Goal: Task Accomplishment & Management: Use online tool/utility

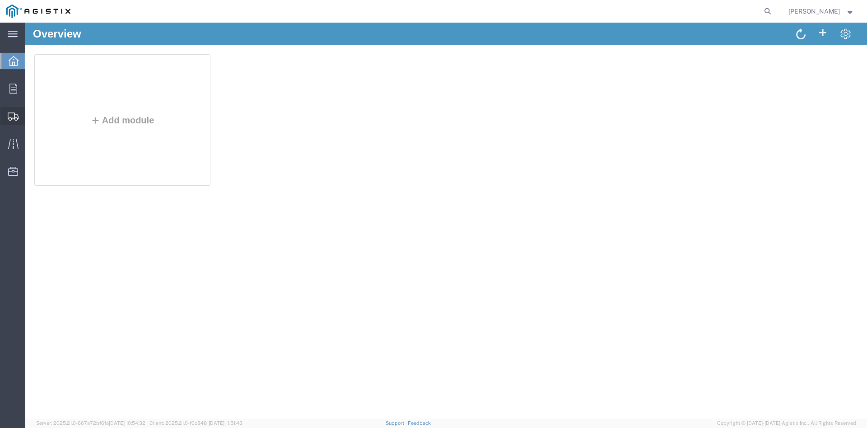
click at [0, 0] on span "Create Shipment" at bounding box center [0, 0] width 0 height 0
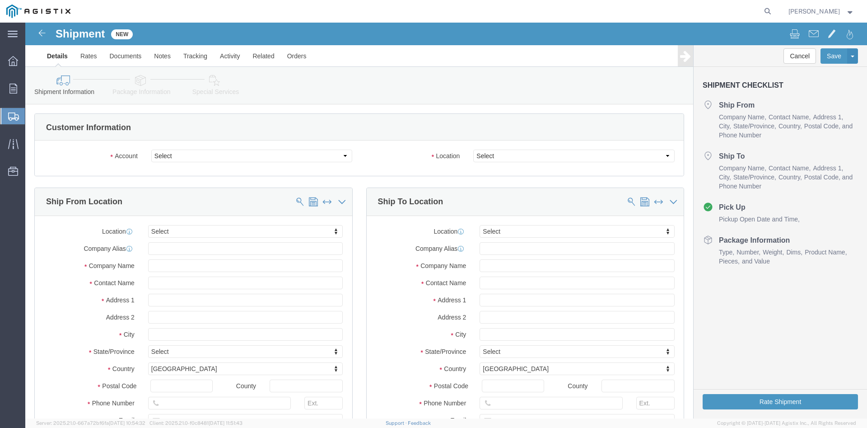
select select
click span
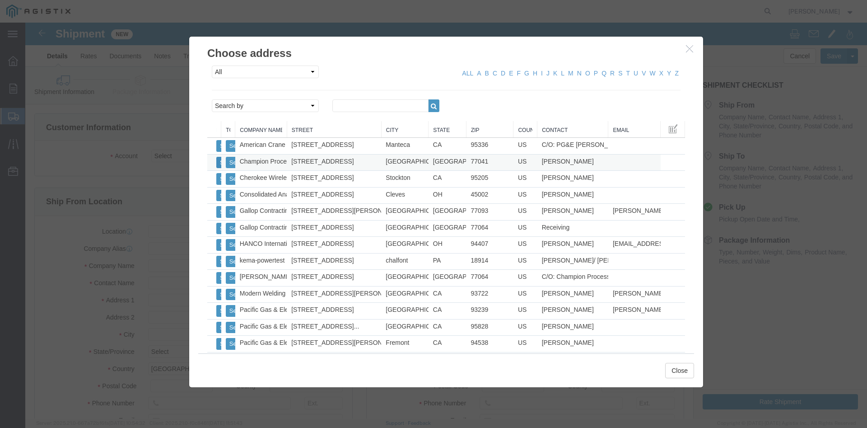
click button "Select"
select select
type input "[STREET_ADDRESS]"
type input "77041"
type input "[PHONE_NUMBER]"
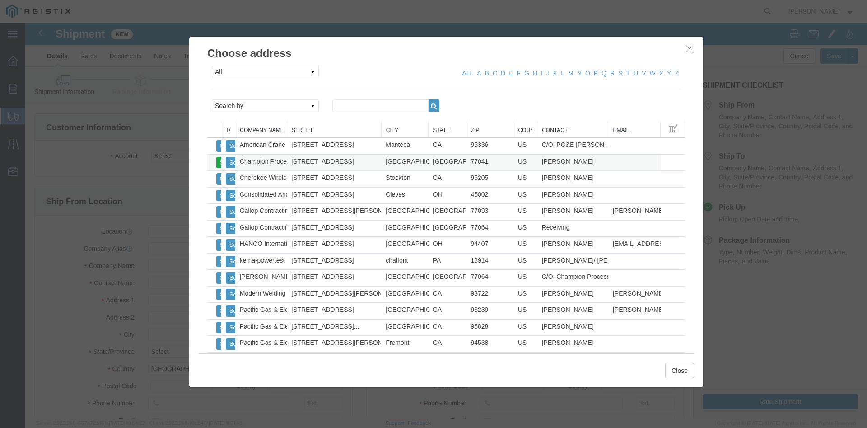
type input "Champion Process Inc"
type input "[PERSON_NAME]"
type input "[GEOGRAPHIC_DATA]"
select select "[GEOGRAPHIC_DATA]"
click button "Select"
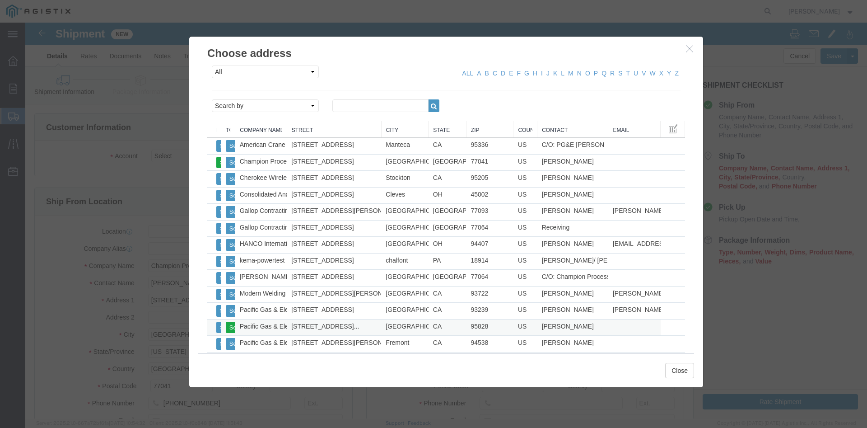
select select
type input "[STREET_ADDRESS]"
type input "95828"
type input "[PHONE_NUMBER]"
type input "Pacific Gas & Electric"
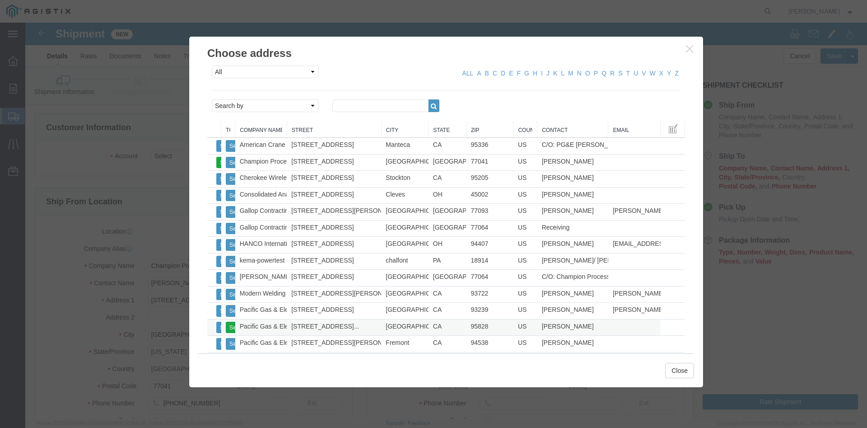
type input "[PERSON_NAME]"
type input "[GEOGRAPHIC_DATA]"
select select "CA"
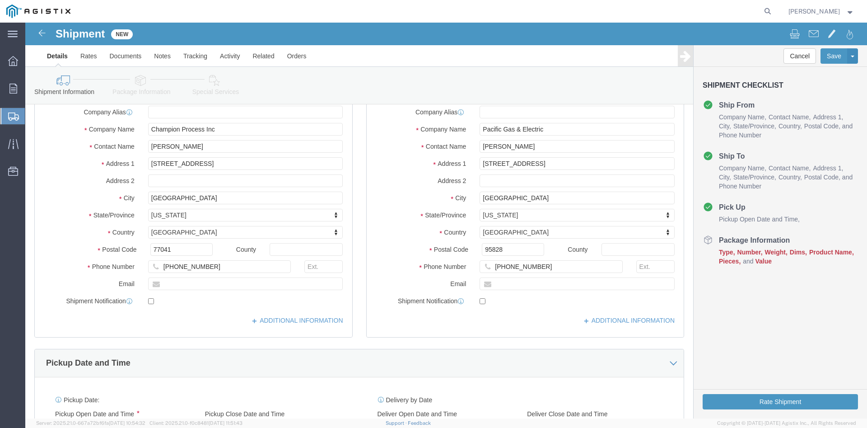
scroll to position [322, 0]
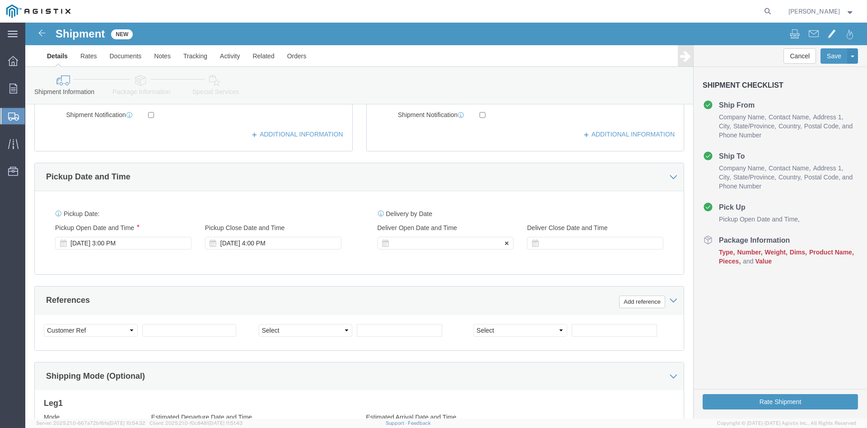
click div
click button "Apply"
click div "[DATE] 5:00 PM"
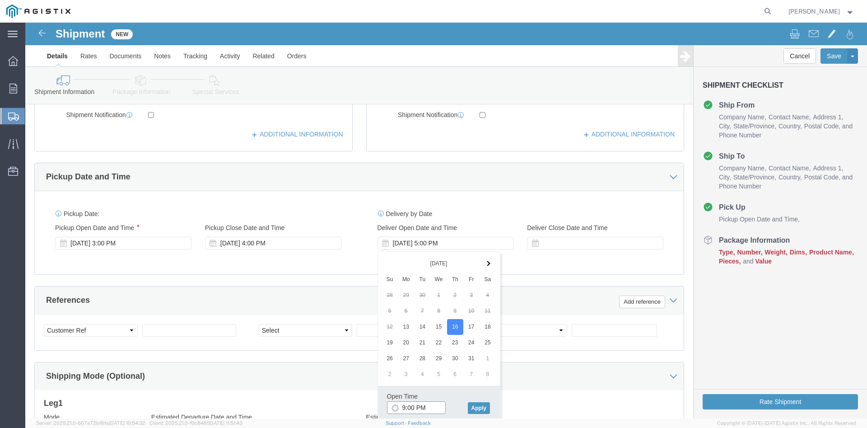
click input "9:00 PM"
type input "9:00 AM"
click button "Apply"
click div
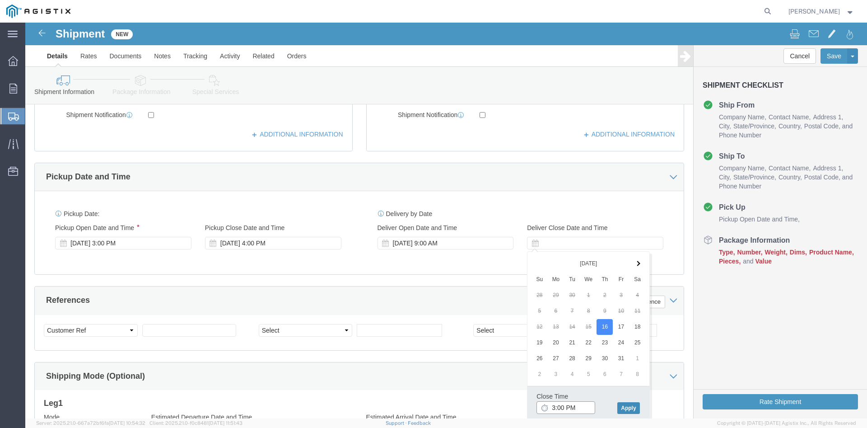
type input "3:00 PM"
click button "Apply"
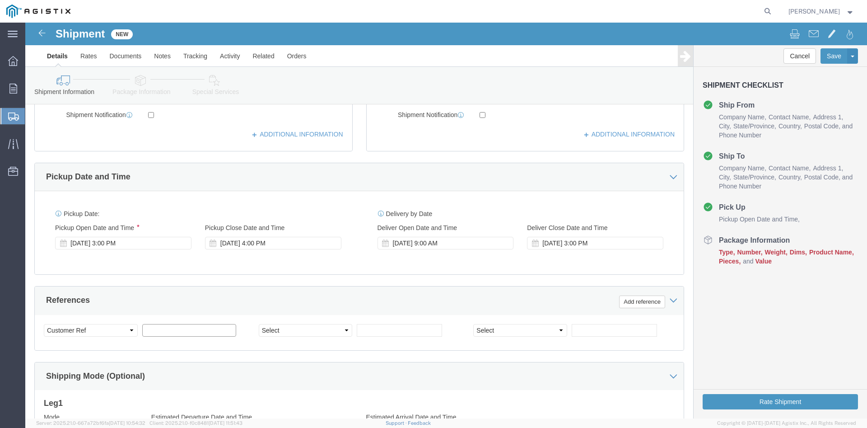
click input "text"
type input "2701248687"
click select "Select Account Type Activity ID Airline Appointment Number ASN Batch Request # …"
select select "JOBNUM"
click option "Job Number"
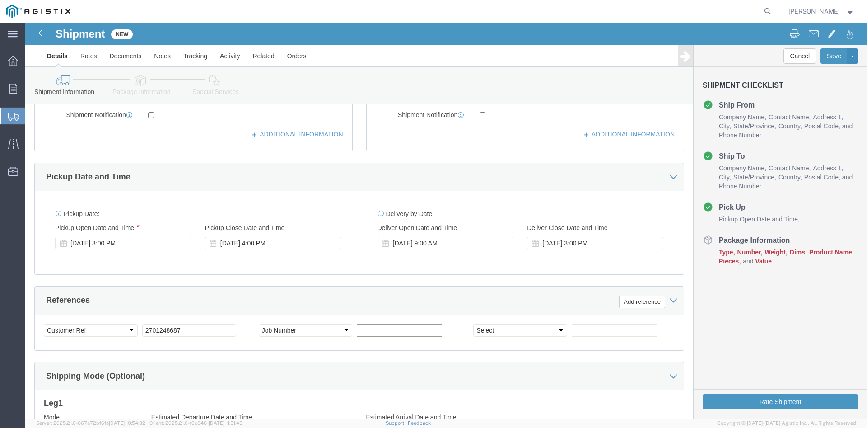
click input "text"
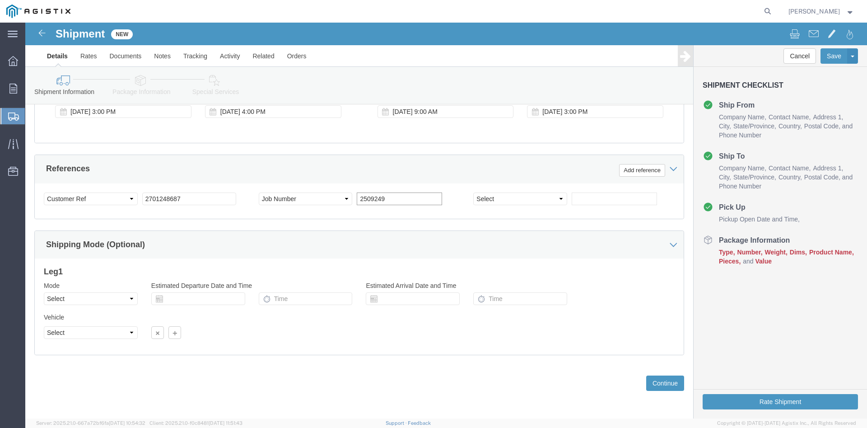
type input "2509249"
click select "Select Air Less than Truckload Multi-Leg Ocean Freight Rail Small Parcel Truckl…"
select select "LTL"
click option "Less than Truckload"
click select "Select Straight Truck"
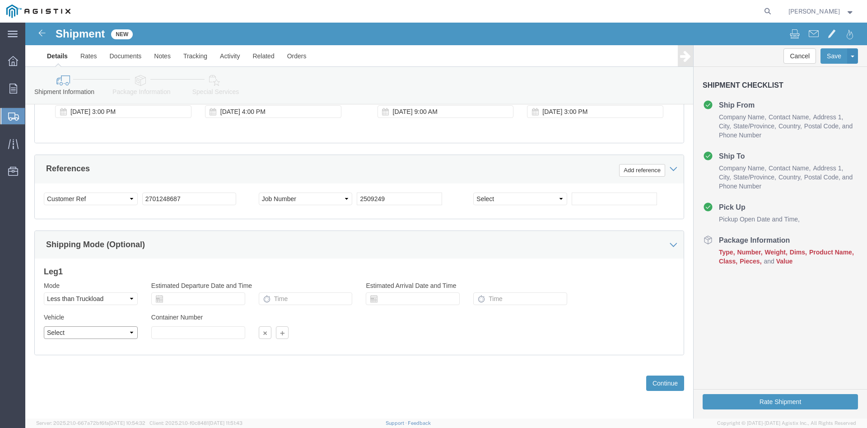
select select "STTR"
click option "Straight Truck"
click button "Continue"
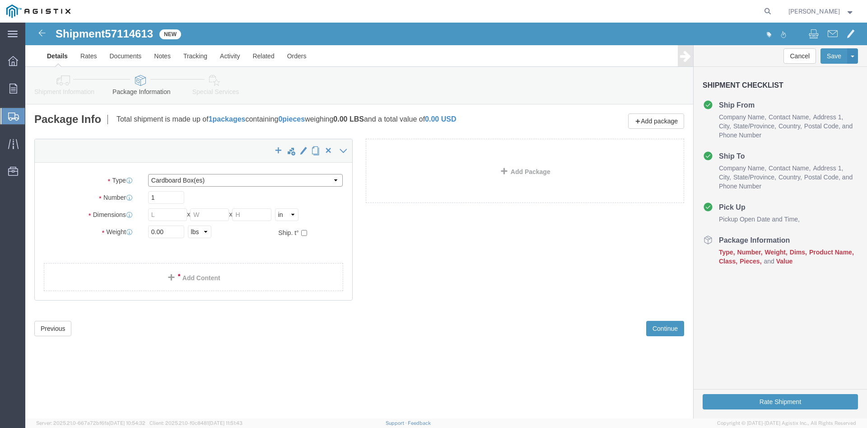
click select "Select Bale(s) Basket(s) Bolt(s) Bottle(s) Buckets Bulk Bundle(s) Can(s) Cardbo…"
select select "PSNS"
click option "Pallet(s) Standard (Not Stackable)"
click input "text"
type input "8"
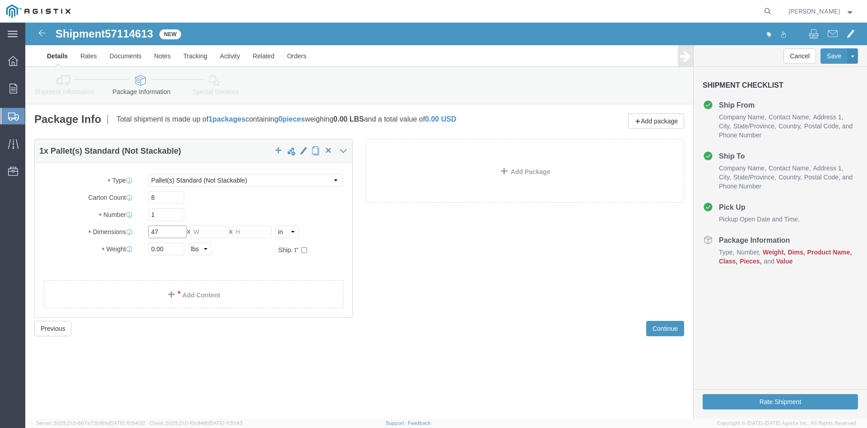
type input "47"
type input "46"
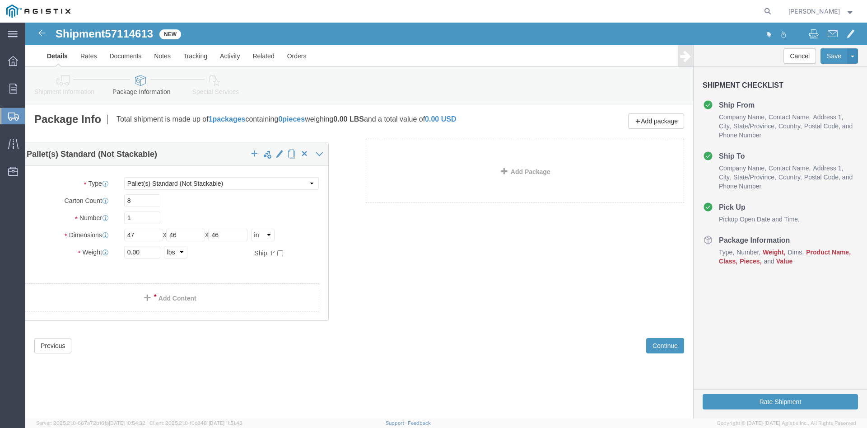
drag, startPoint x: 144, startPoint y: 220, endPoint x: 104, endPoint y: 223, distance: 39.9
click div "1 x Pallet(s) Standard (Not Stackable) Package Type Select Bale(s) Basket(s) Bo…"
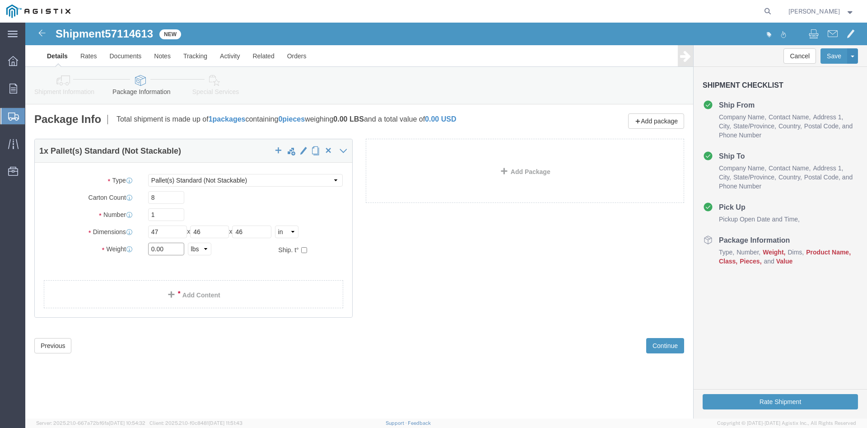
drag, startPoint x: 138, startPoint y: 226, endPoint x: 95, endPoint y: 224, distance: 43.4
click input "0.00"
type input "260"
click link "Add Content"
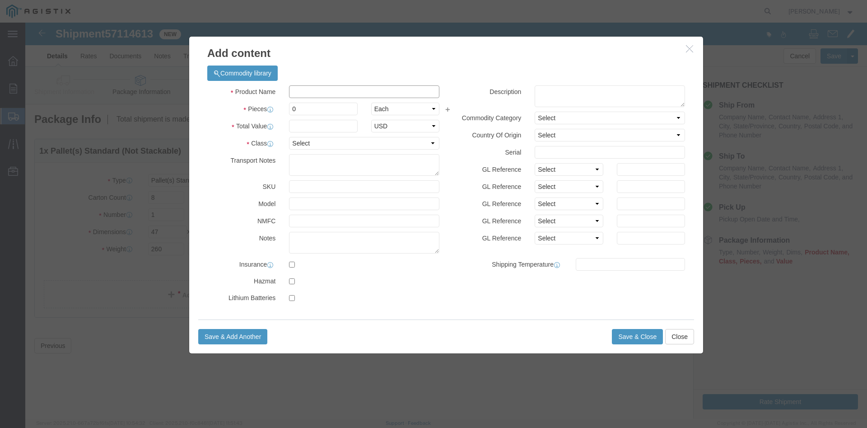
click input "text"
type input "Filters & Seals"
type input "30"
click input "text"
type input "3"
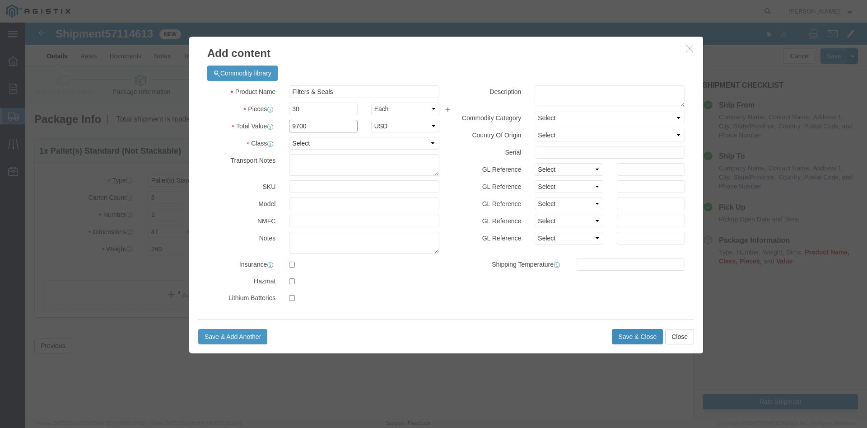
type input "9700"
click button "Save & Close"
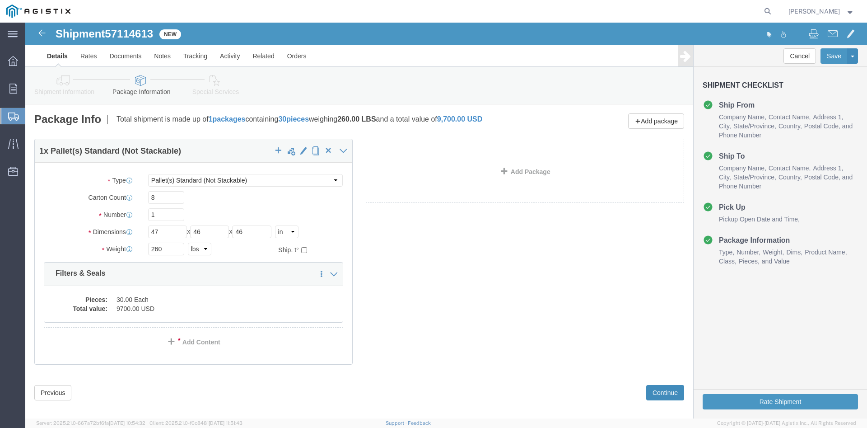
click button "Continue"
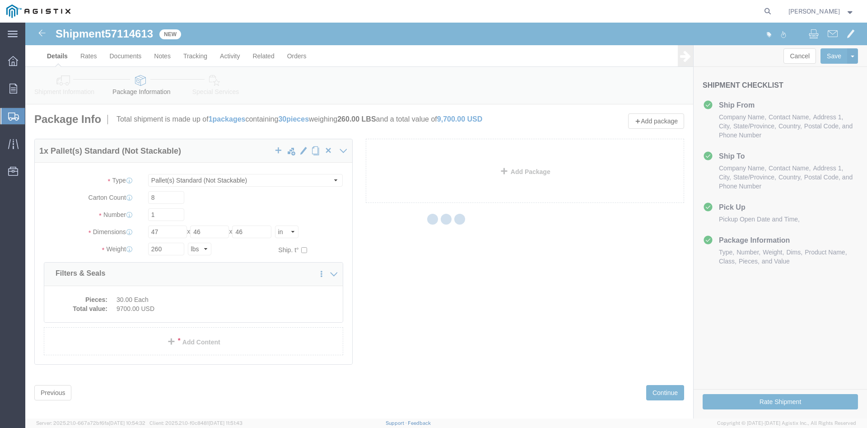
select select
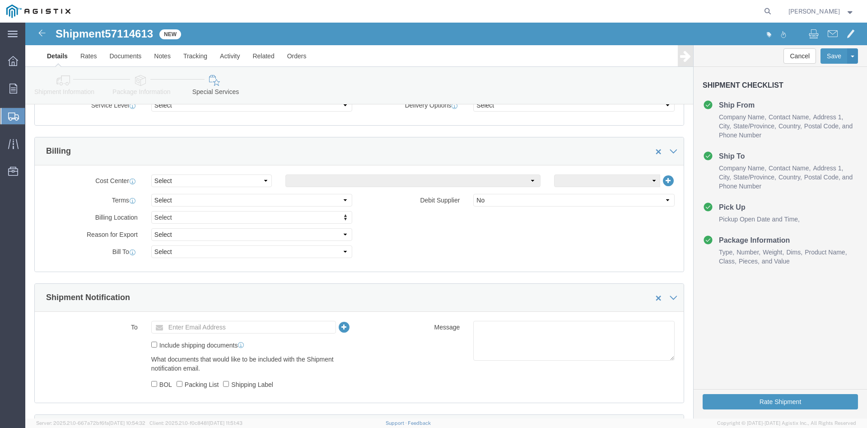
scroll to position [599, 0]
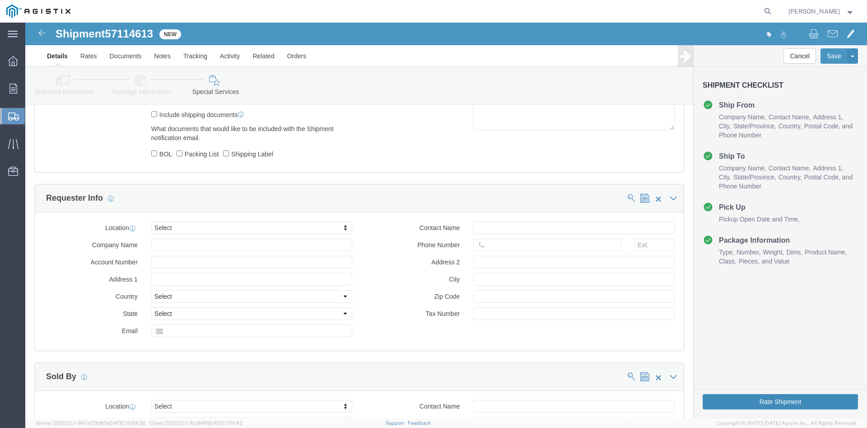
click button "Rate Shipment"
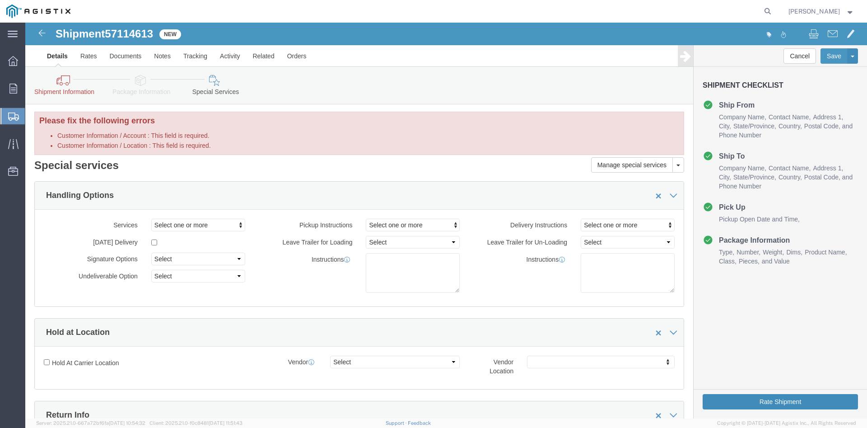
scroll to position [0, 0]
click link "Shipment Information"
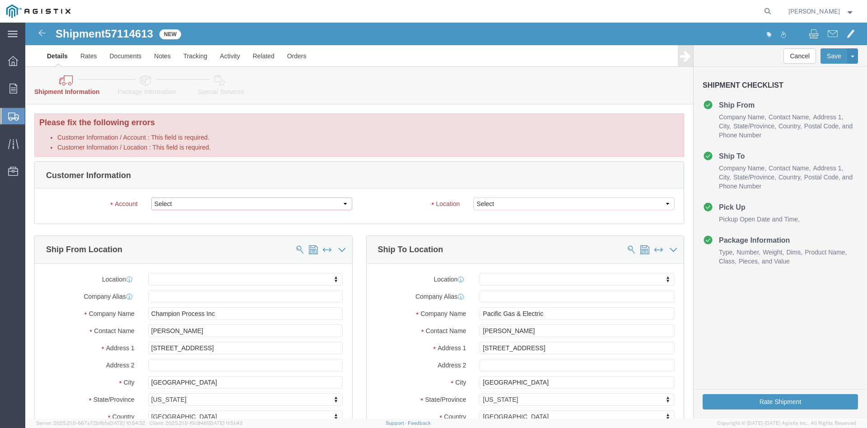
click select "Select Champion Process Inc PG&E"
select select "9596"
click option "PG&E"
select select "PURCHORD"
select select
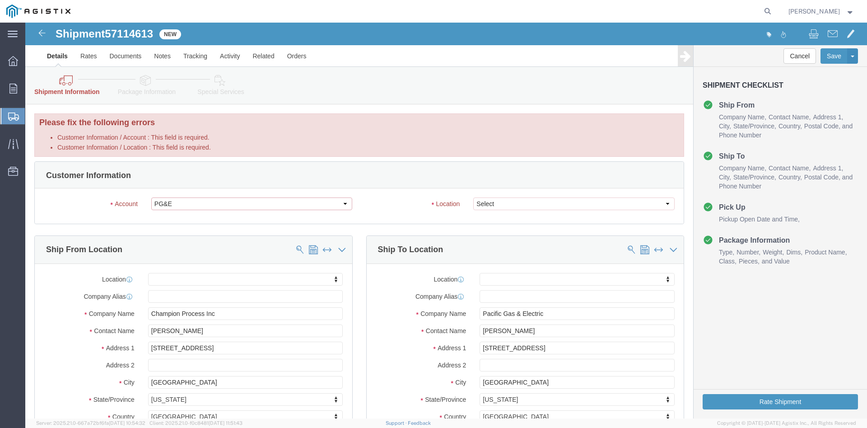
select select
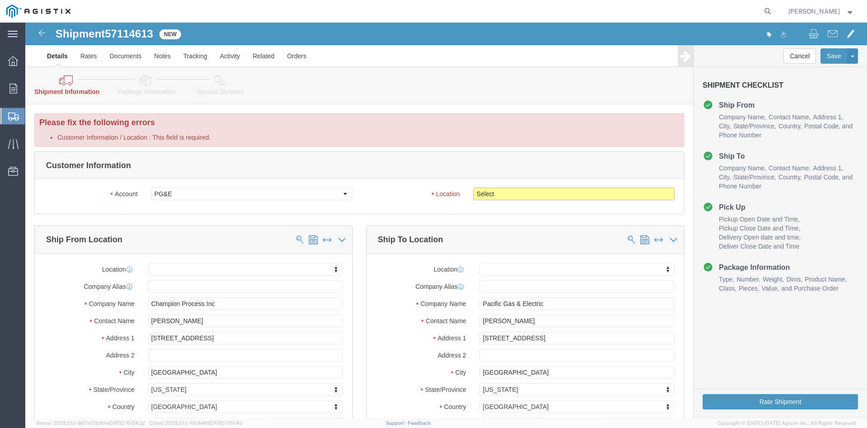
click select "Select All Others [GEOGRAPHIC_DATA] [GEOGRAPHIC_DATA] [GEOGRAPHIC_DATA] [GEOGRA…"
select select "23082"
click option "All Others"
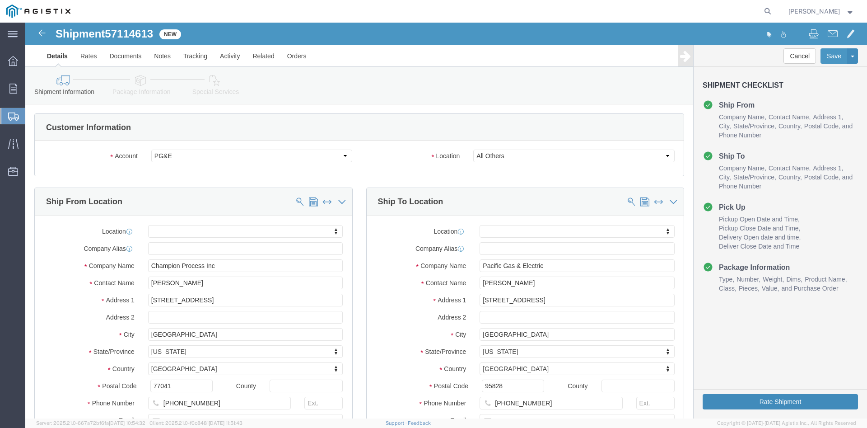
click button "Rate Shipment"
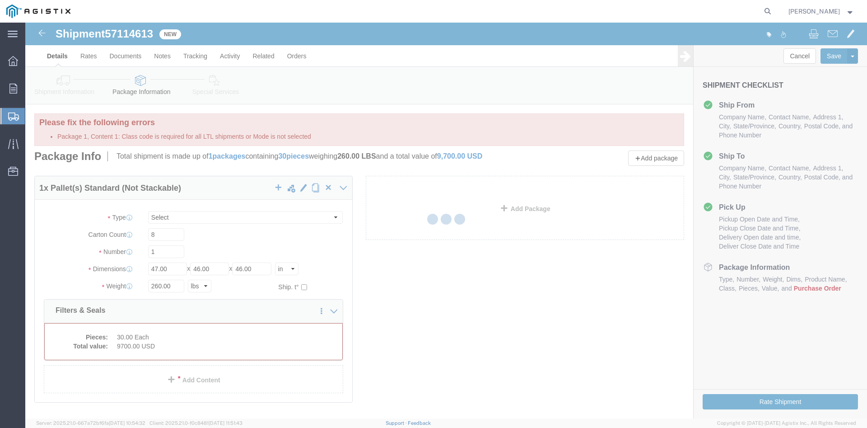
select select "PSNS"
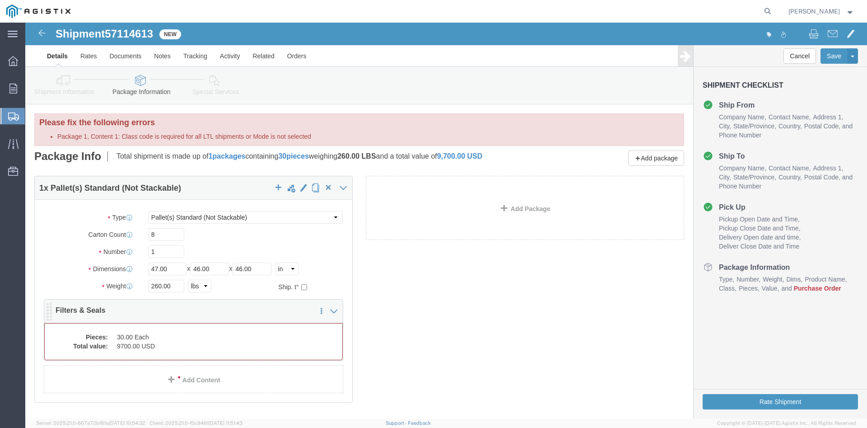
click dd "9700.00 USD"
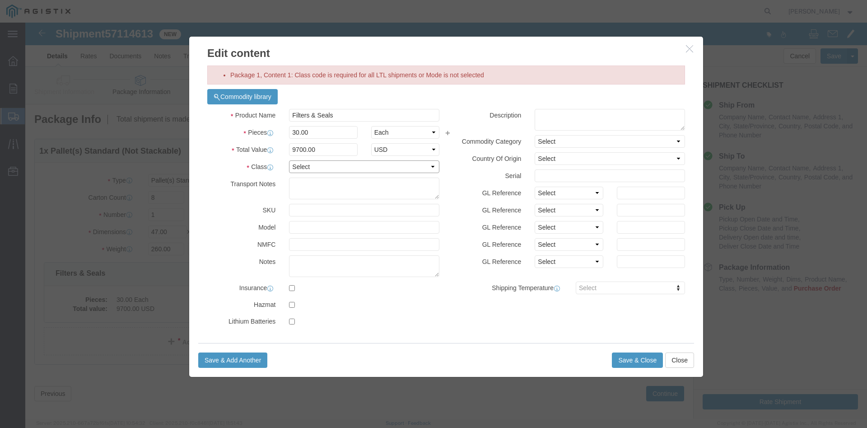
click select "Select 50 55 60 65 70 85 92.5 100 125 175 250 300 400"
select select "125"
click option "125"
click button "Save & Close"
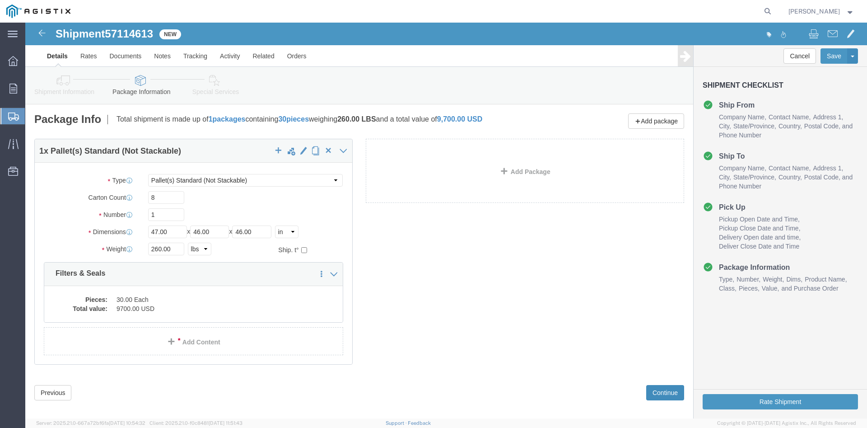
click button "Continue"
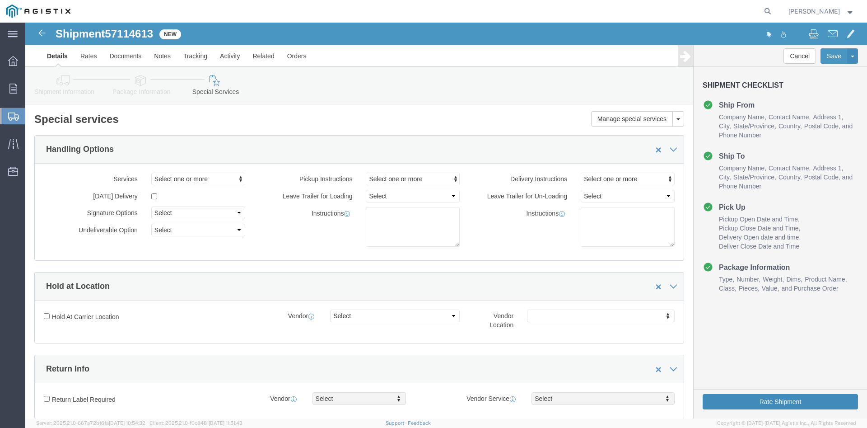
click button "Rate Shipment"
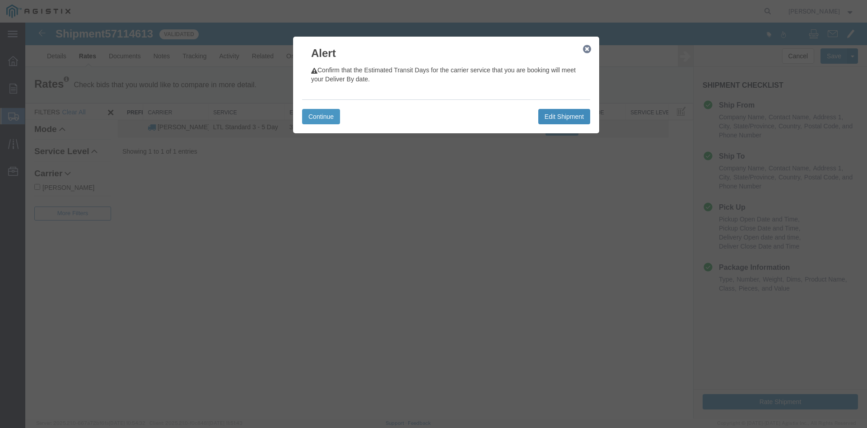
click at [578, 119] on button "Edit Shipment" at bounding box center [564, 116] width 52 height 15
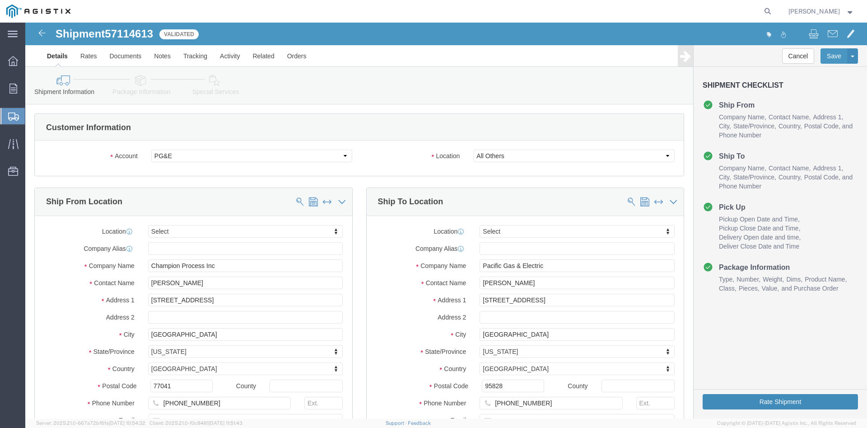
click button "Rate Shipment"
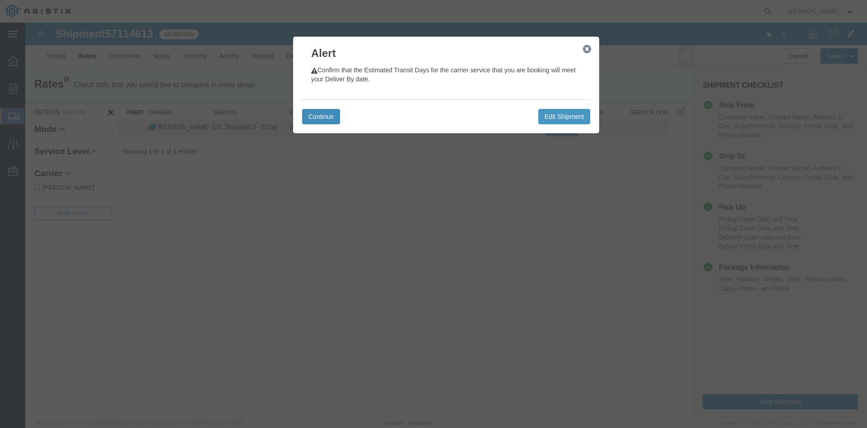
click at [328, 115] on button "Continue" at bounding box center [321, 116] width 38 height 15
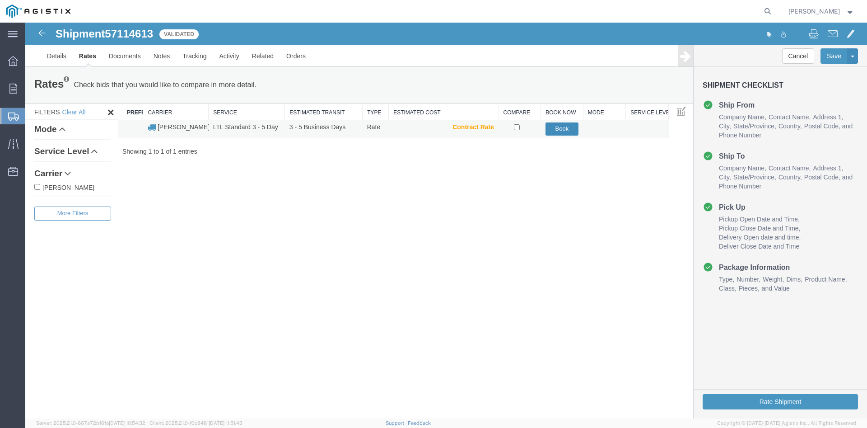
click at [560, 129] on button "Book" at bounding box center [561, 128] width 33 height 13
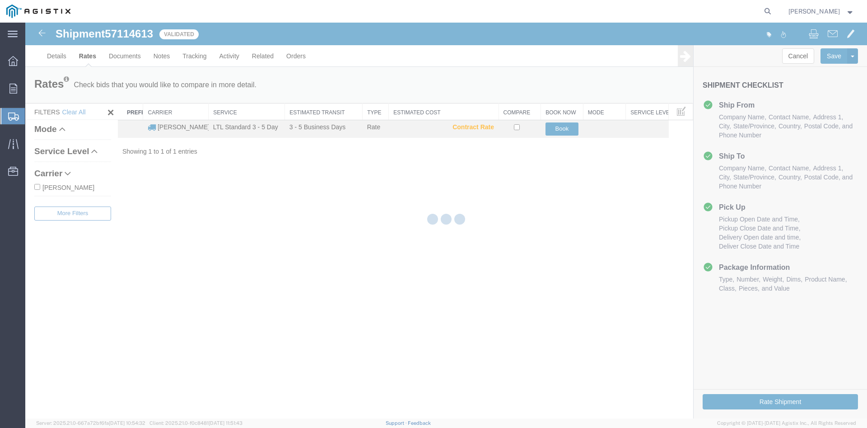
click at [554, 132] on div at bounding box center [446, 221] width 842 height 396
